Goal: Information Seeking & Learning: Learn about a topic

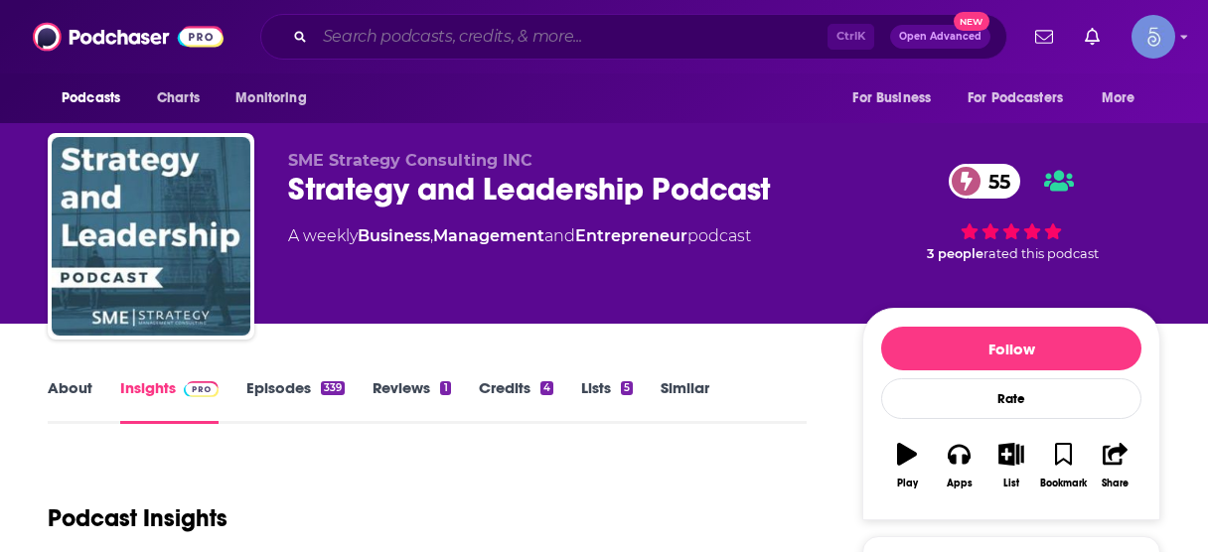
click at [444, 32] on input "Search podcasts, credits, & more..." at bounding box center [571, 37] width 513 height 32
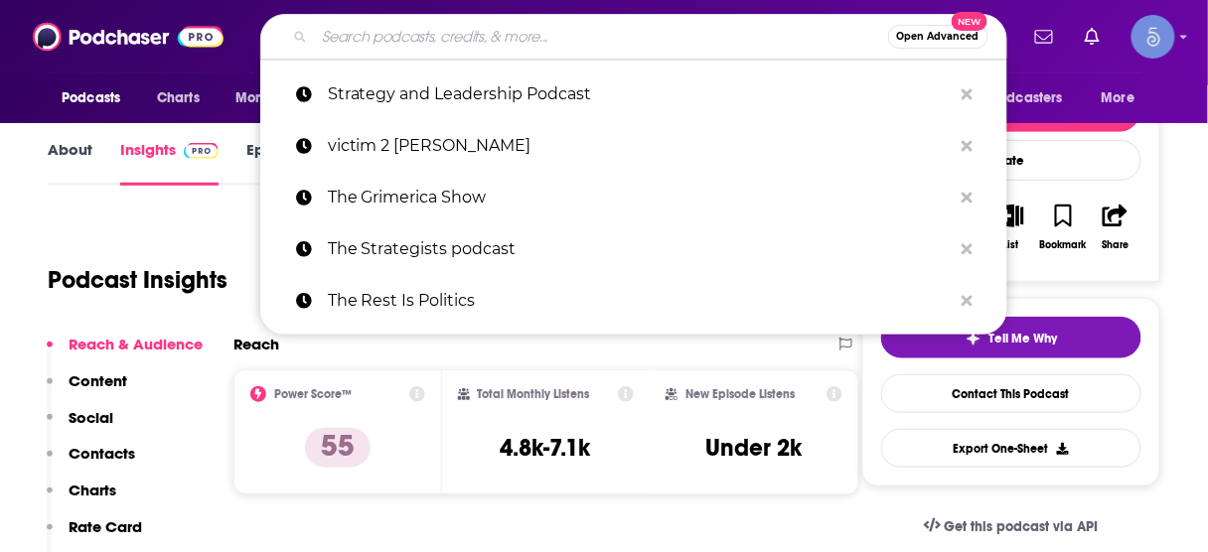
paste input "The Nourished Nervous System"
type input "The Nourished Nervous System"
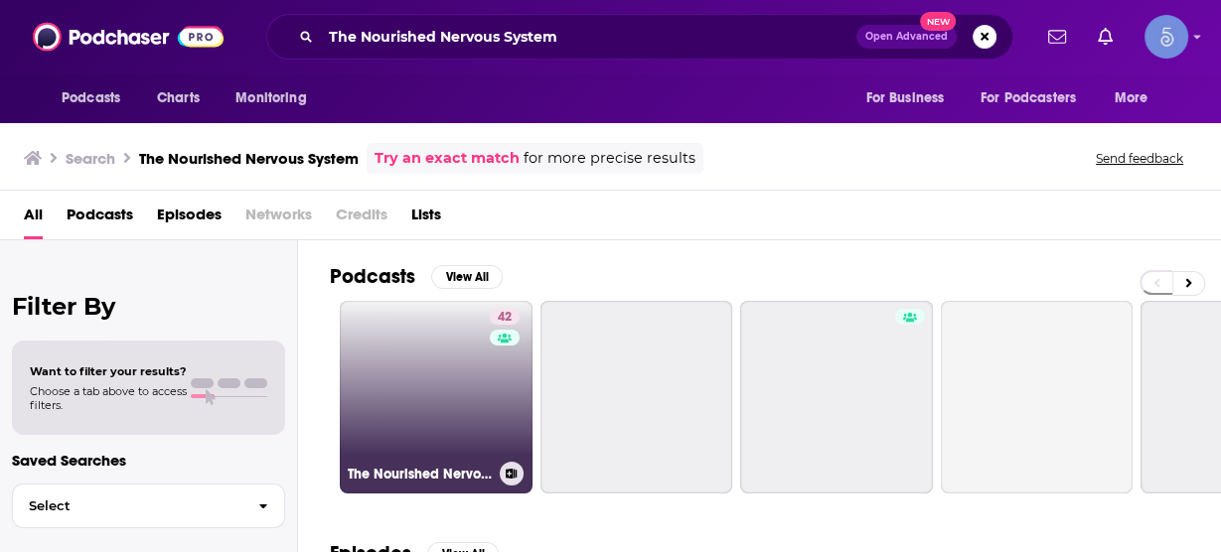
click at [478, 364] on link "42 The Nourished Nervous System" at bounding box center [436, 397] width 193 height 193
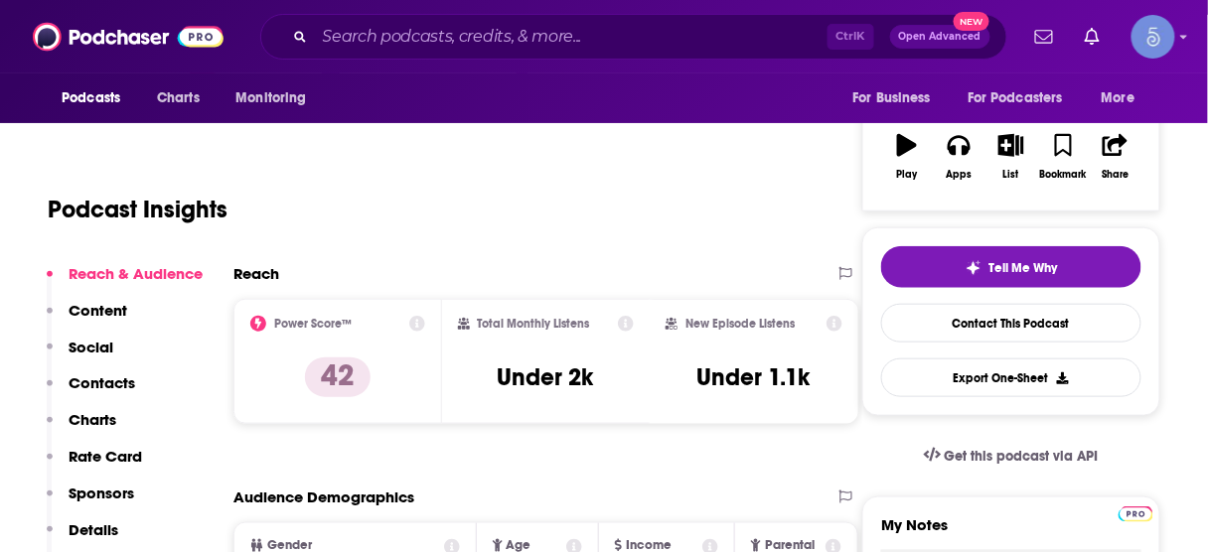
scroll to position [318, 0]
